Goal: Task Accomplishment & Management: Use online tool/utility

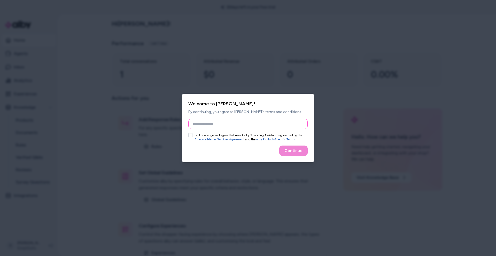
click at [214, 126] on input "Full Name" at bounding box center [247, 124] width 119 height 10
type input "*****"
click at [192, 136] on button "I acknowledge and agree that use of alby Shopping Assistant is governed by the …" at bounding box center [190, 135] width 4 height 4
click at [291, 148] on button "Continue" at bounding box center [293, 151] width 28 height 10
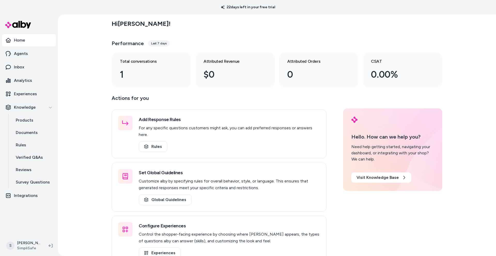
drag, startPoint x: 462, startPoint y: 36, endPoint x: 445, endPoint y: 23, distance: 21.9
click at [462, 36] on div "Hi [PERSON_NAME] ! Performance Last 7 days Total conversations 1 Attributed Rev…" at bounding box center [277, 135] width 438 height 242
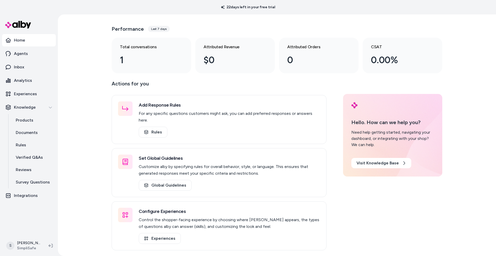
scroll to position [13, 0]
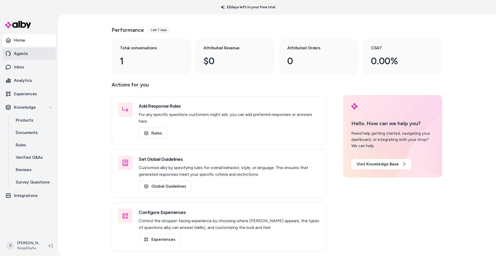
click at [23, 55] on p "Agents" at bounding box center [21, 54] width 14 height 6
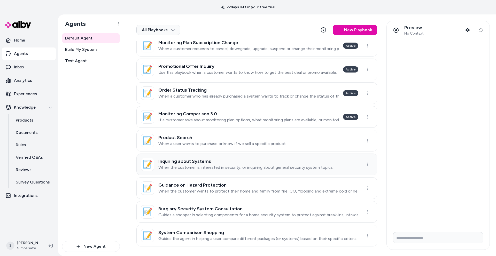
scroll to position [171, 0]
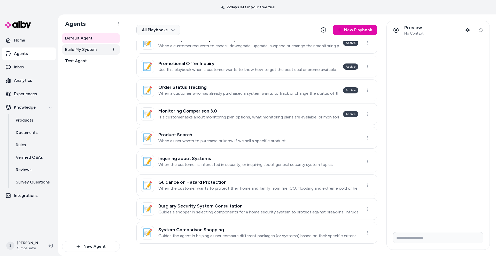
click at [77, 52] on span "Build My System" at bounding box center [81, 49] width 32 height 6
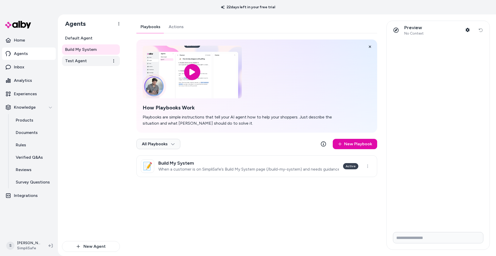
click at [78, 62] on span "Test Agent" at bounding box center [76, 61] width 22 height 6
click at [247, 167] on p "When the customer needs advise on what components to purchase for their system …" at bounding box center [248, 169] width 181 height 5
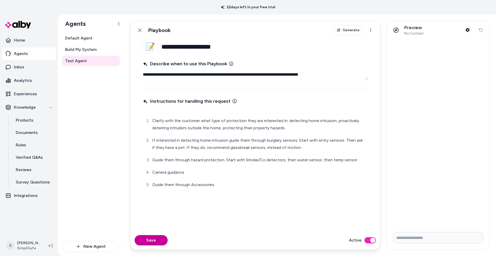
click at [153, 240] on button "Save" at bounding box center [151, 240] width 33 height 10
type textarea "*"
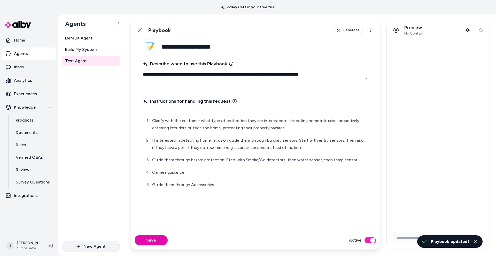
click at [99, 248] on button "New Agent" at bounding box center [91, 246] width 58 height 11
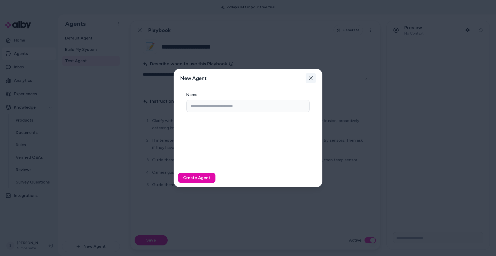
click at [313, 77] on button "Close" at bounding box center [311, 78] width 10 height 10
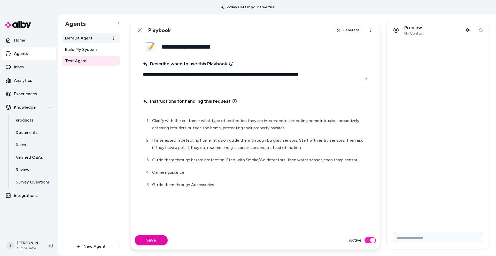
click at [73, 36] on span "Default Agent" at bounding box center [78, 38] width 27 height 6
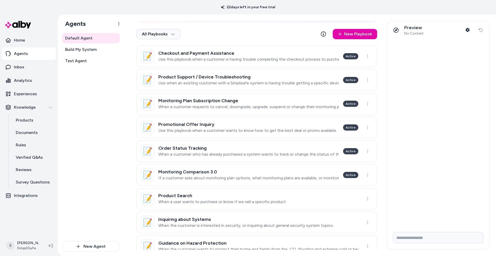
scroll to position [111, 0]
click at [415, 237] on input "Write your prompt here" at bounding box center [438, 237] width 90 height 11
type input "*"
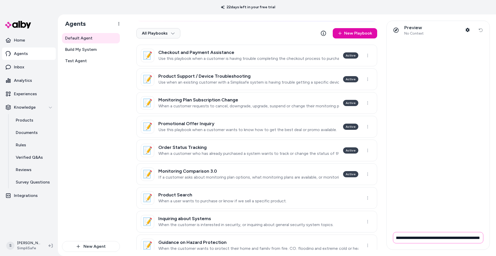
scroll to position [0, 45]
type input "**********"
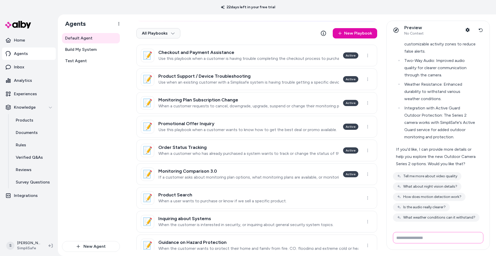
scroll to position [164, 0]
click at [425, 176] on button "Tell me more about video quality" at bounding box center [427, 176] width 68 height 8
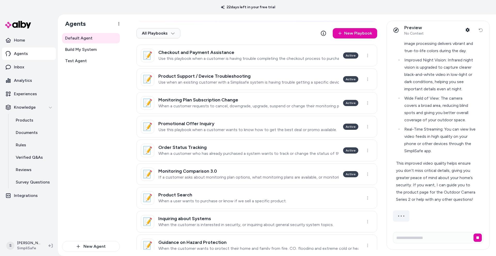
scroll to position [410, 0]
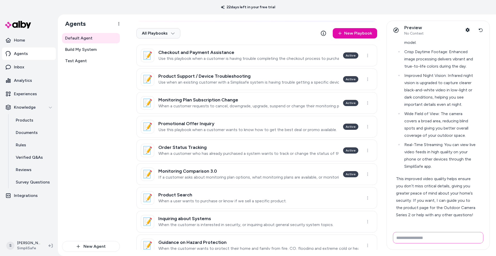
click at [439, 238] on input "Write your prompt here" at bounding box center [438, 237] width 90 height 11
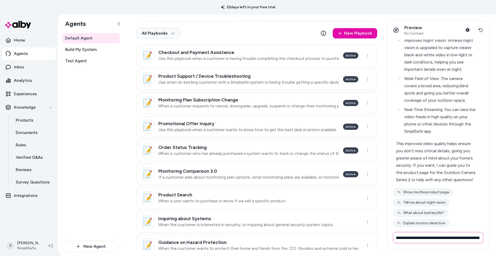
scroll to position [0, 36]
type input "**********"
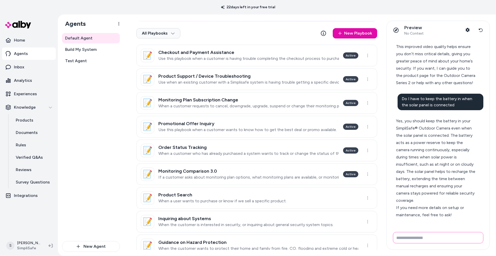
scroll to position [557, 0]
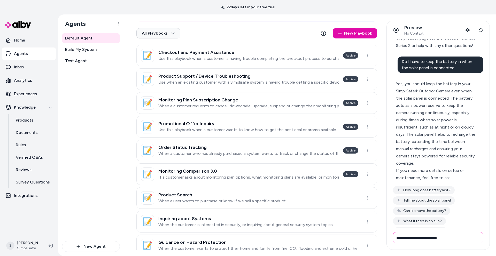
type input "**********"
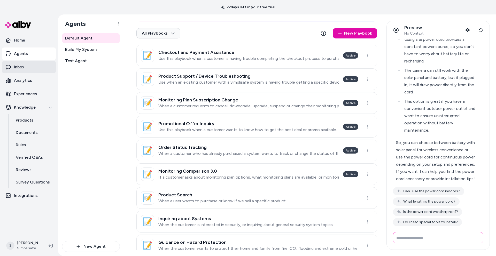
scroll to position [806, 0]
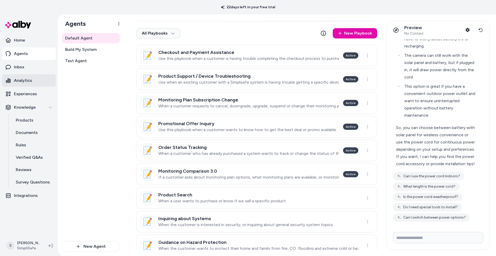
click at [30, 80] on p "Analytics" at bounding box center [23, 80] width 18 height 6
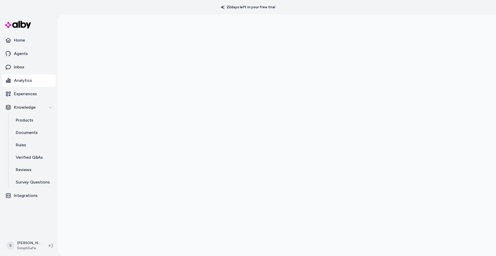
scroll to position [1, 0]
click at [93, 124] on div at bounding box center [277, 141] width 438 height 256
click at [453, 35] on div at bounding box center [277, 142] width 438 height 256
click at [30, 161] on link "Verified Q&As" at bounding box center [33, 157] width 45 height 12
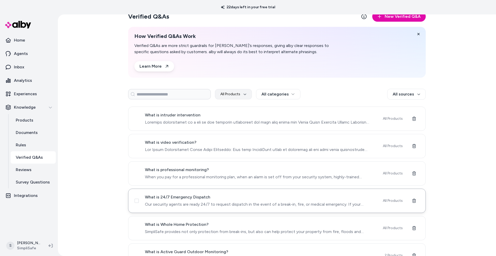
scroll to position [31, 0]
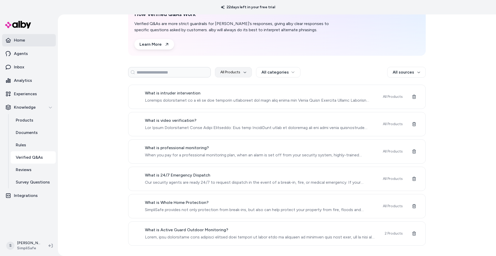
click at [9, 43] on link "Home" at bounding box center [29, 40] width 54 height 12
